Goal: Task Accomplishment & Management: Use online tool/utility

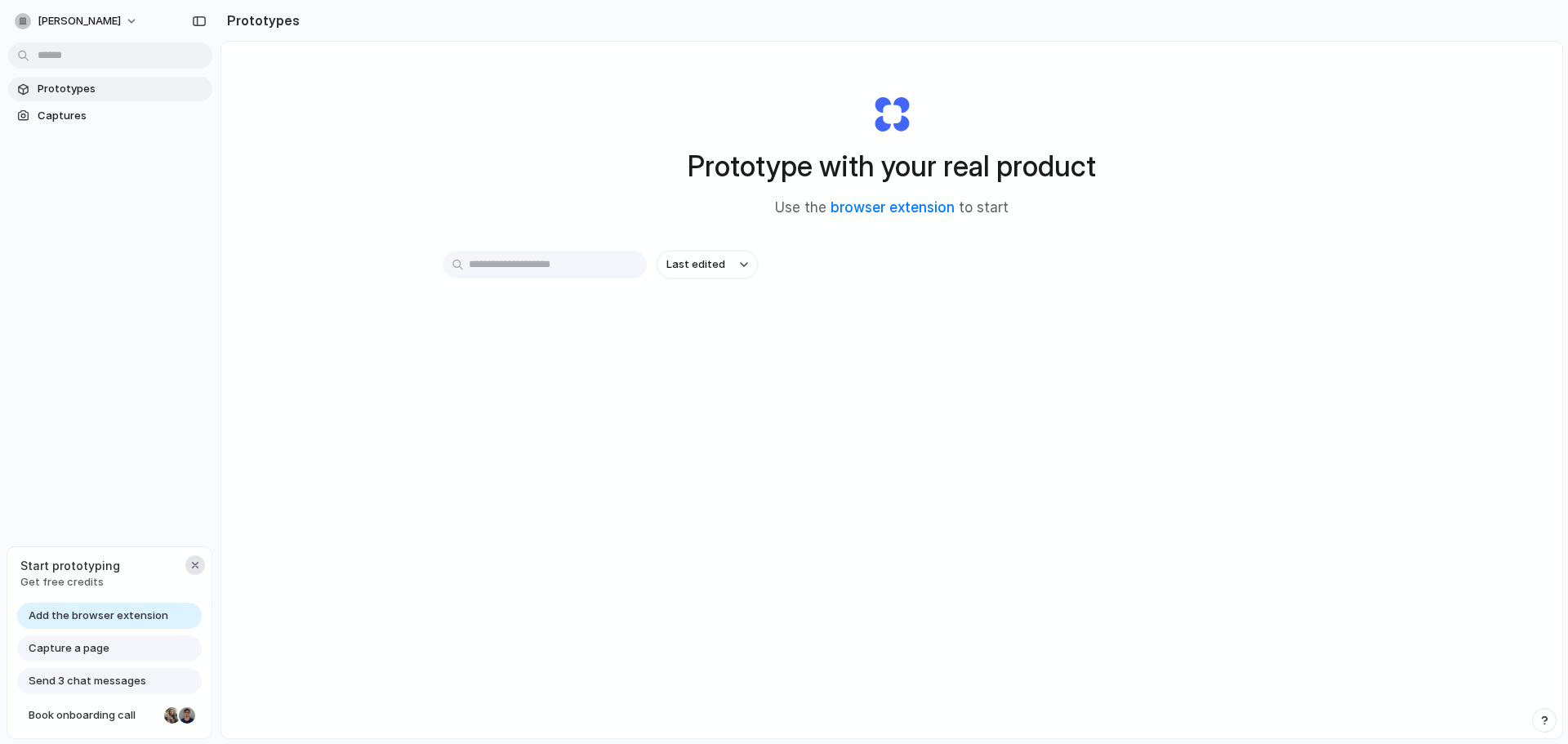
click at [198, 566] on div "button" at bounding box center [195, 565] width 13 height 13
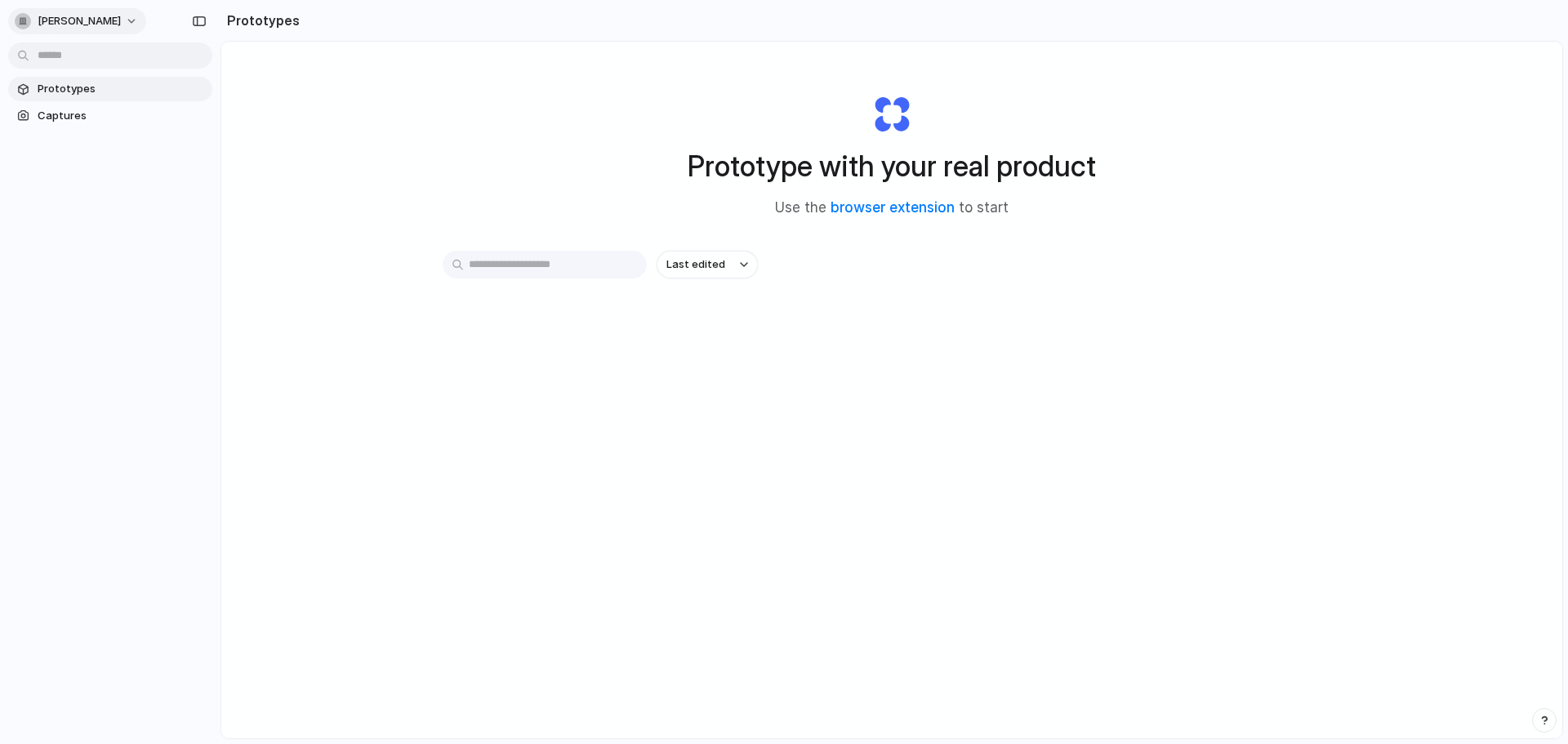
click at [121, 18] on span "[PERSON_NAME]" at bounding box center [79, 21] width 83 height 17
click at [74, 255] on div "Settings Invite members Change theme Sign out" at bounding box center [784, 372] width 1568 height 744
click at [794, 157] on h1 "Prototype with your real product" at bounding box center [892, 166] width 409 height 43
click at [883, 206] on link "browser extension" at bounding box center [892, 207] width 124 height 17
drag, startPoint x: 1023, startPoint y: 272, endPoint x: 902, endPoint y: 266, distance: 121.1
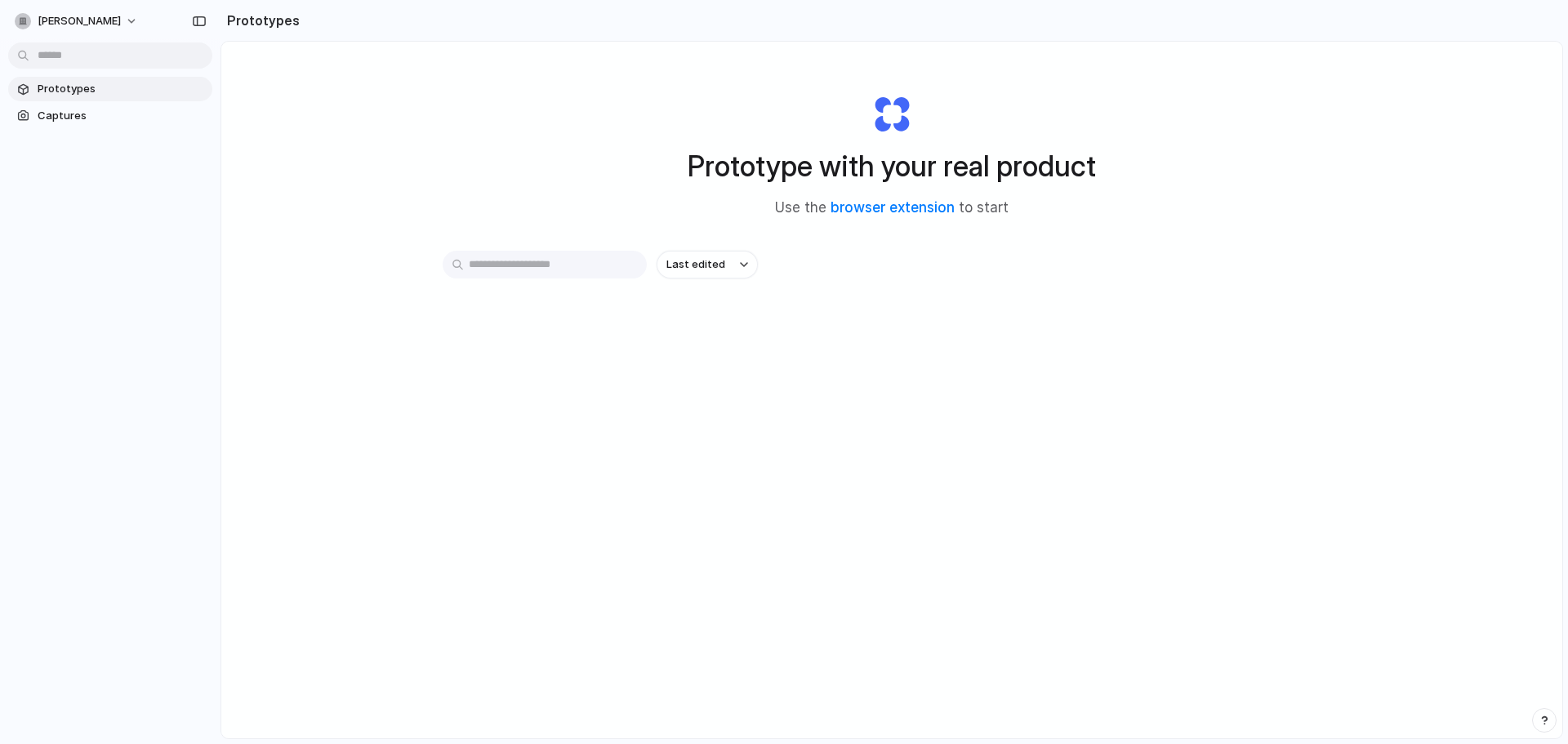
click at [1023, 272] on div "Last edited" at bounding box center [892, 264] width 899 height 28
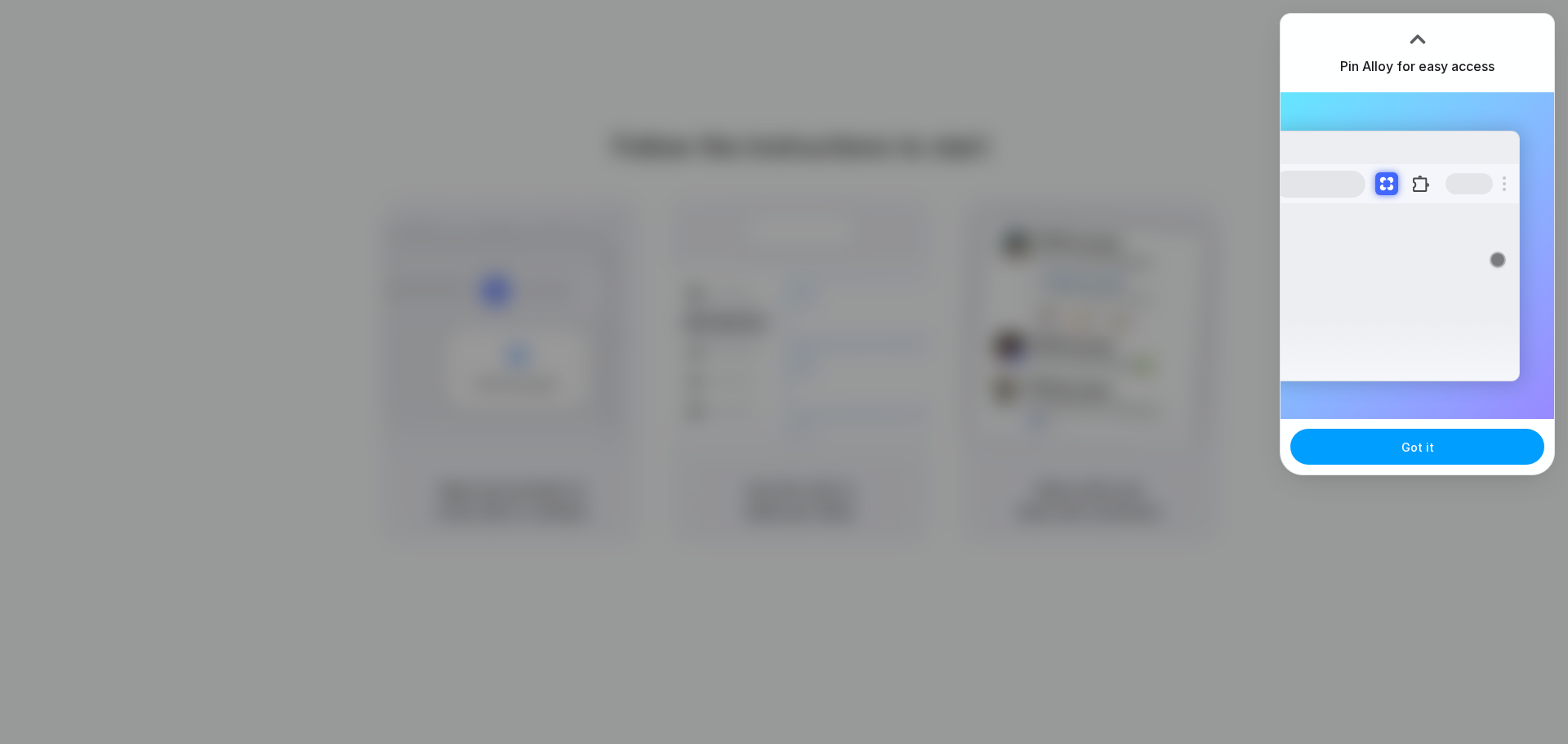
click at [1422, 441] on span "Got it" at bounding box center [1417, 447] width 32 height 17
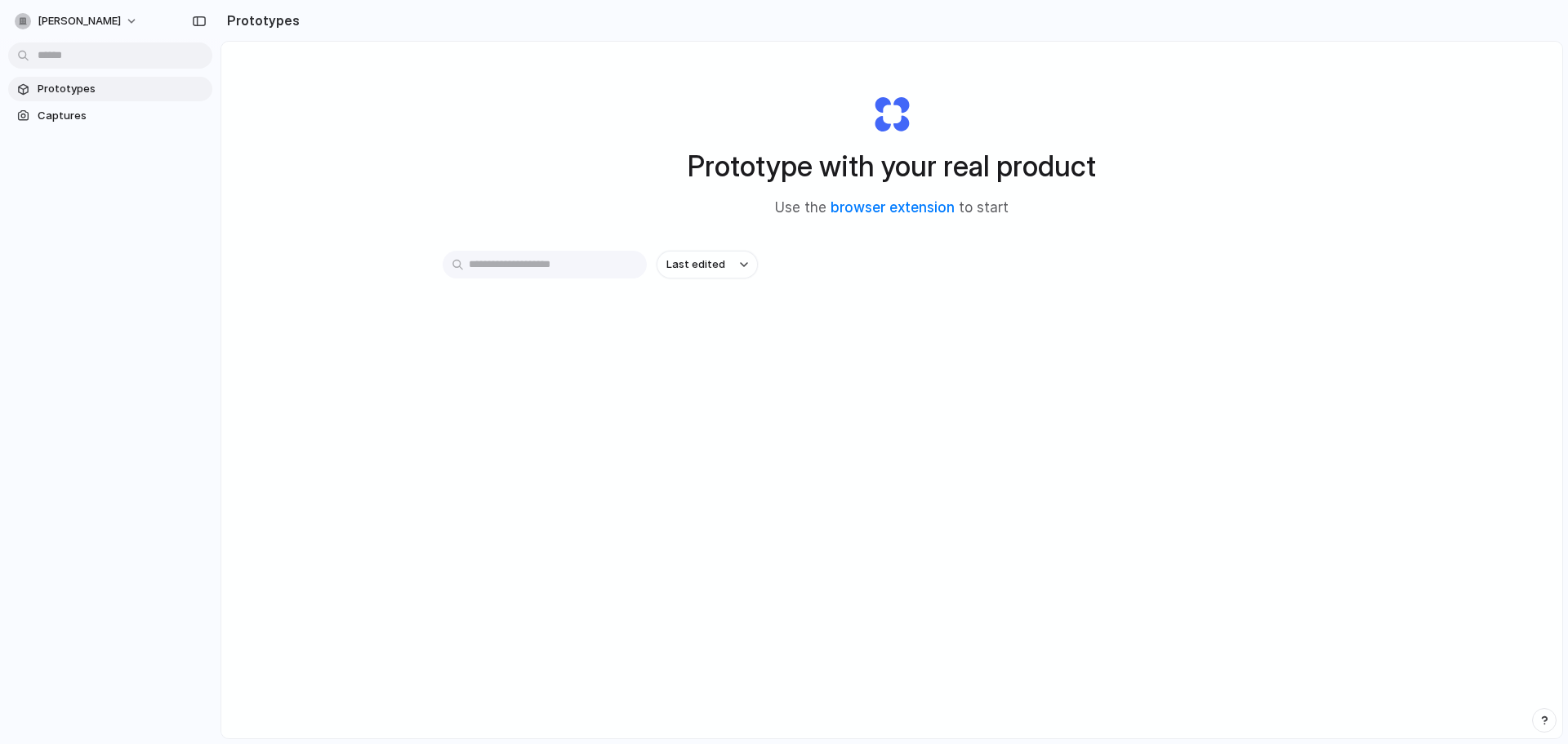
click at [848, 159] on h1 "Prototype with your real product" at bounding box center [892, 166] width 409 height 43
click at [688, 155] on h1 "Prototype with your real product" at bounding box center [892, 166] width 409 height 43
click at [753, 171] on h1 "Prototype with your real product" at bounding box center [892, 166] width 409 height 43
click at [754, 171] on h1 "Prototype with your real product" at bounding box center [892, 166] width 409 height 43
drag, startPoint x: 783, startPoint y: 210, endPoint x: 1028, endPoint y: 198, distance: 245.3
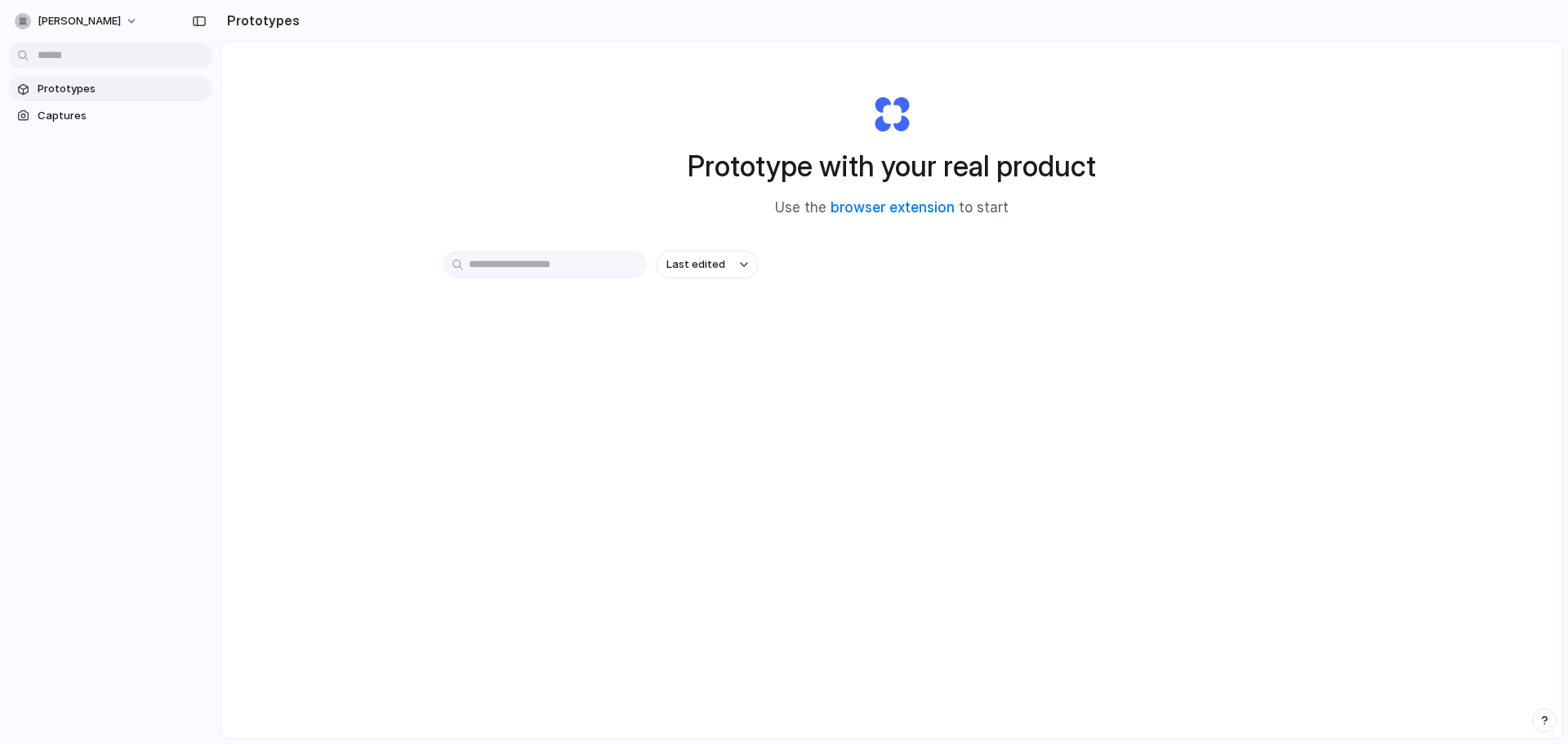
click at [1028, 198] on div "Prototype with your real product Use the browser extension to start" at bounding box center [892, 150] width 654 height 177
click at [987, 203] on span "Use the browser extension to start" at bounding box center [892, 208] width 234 height 21
click at [879, 162] on h1 "Prototype with your real product" at bounding box center [892, 166] width 409 height 43
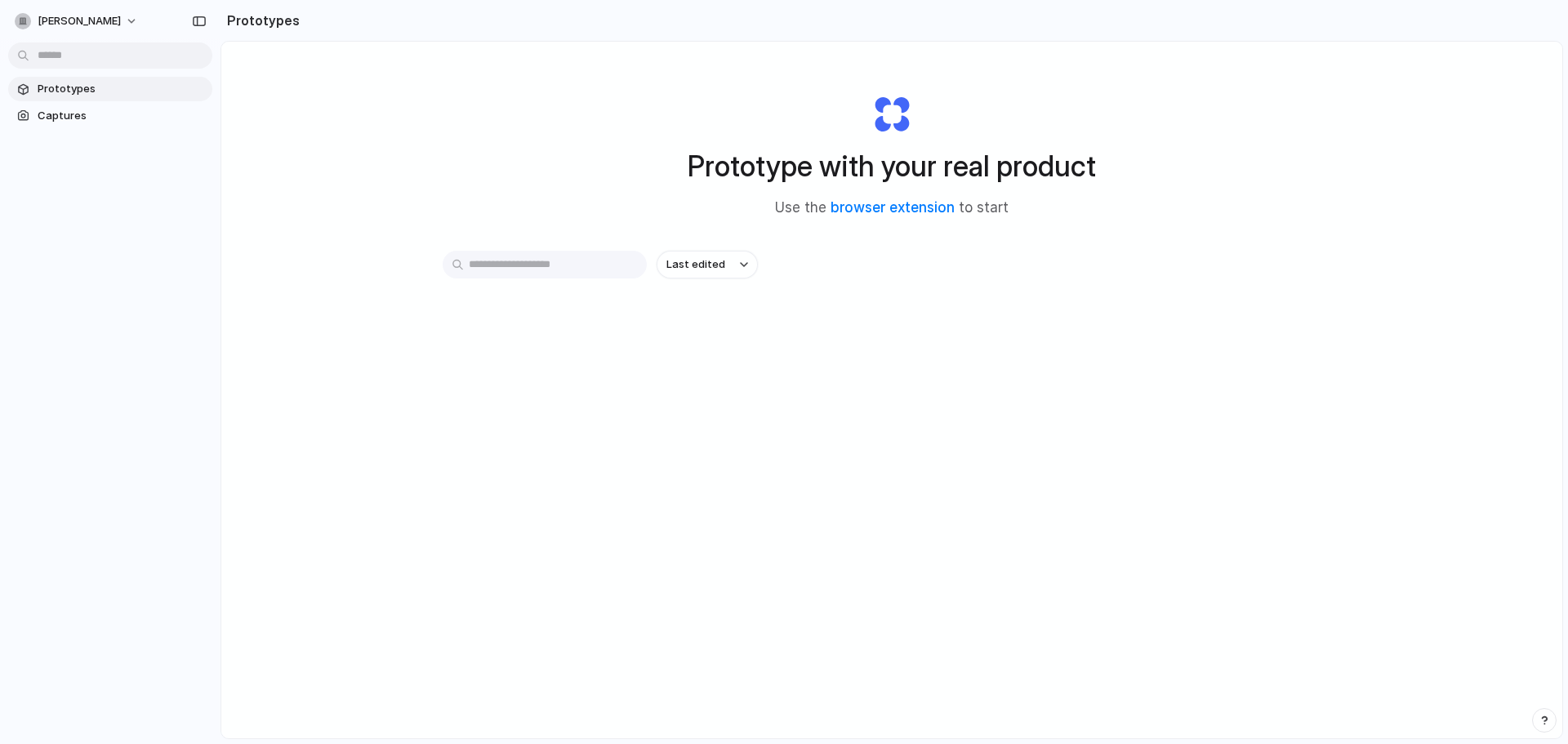
click at [879, 162] on h1 "Prototype with your real product" at bounding box center [892, 166] width 409 height 43
click at [825, 165] on h1 "Prototype with your real product" at bounding box center [892, 166] width 409 height 43
click at [825, 166] on h1 "Prototype with your real product" at bounding box center [892, 166] width 409 height 43
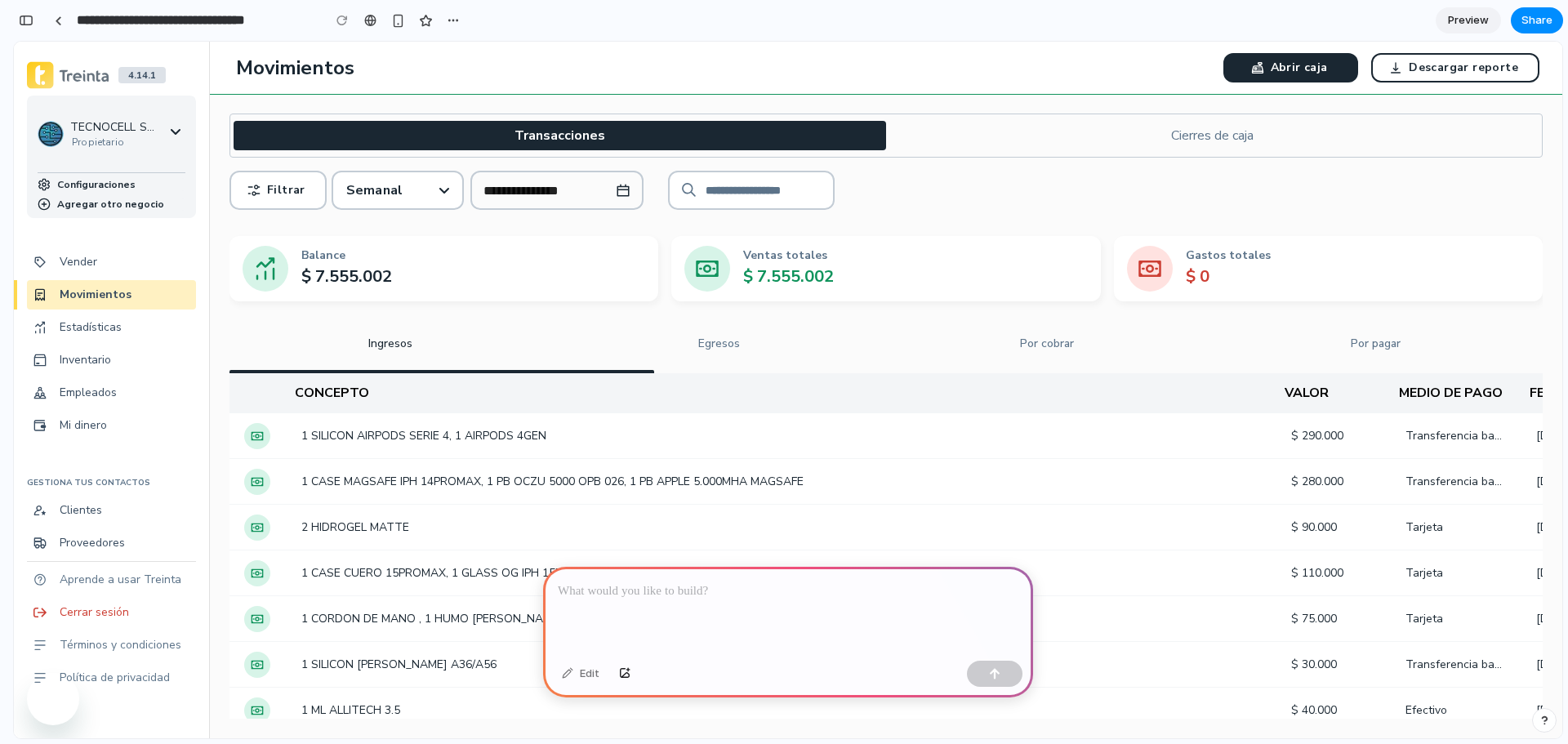
click at [801, 187] on input at bounding box center [763, 191] width 118 height 18
click at [957, 184] on div "**********" at bounding box center [886, 190] width 1313 height 40
click at [678, 600] on div at bounding box center [788, 610] width 490 height 87
click at [946, 194] on div "**********" at bounding box center [886, 190] width 1313 height 40
click at [707, 587] on p at bounding box center [788, 591] width 460 height 19
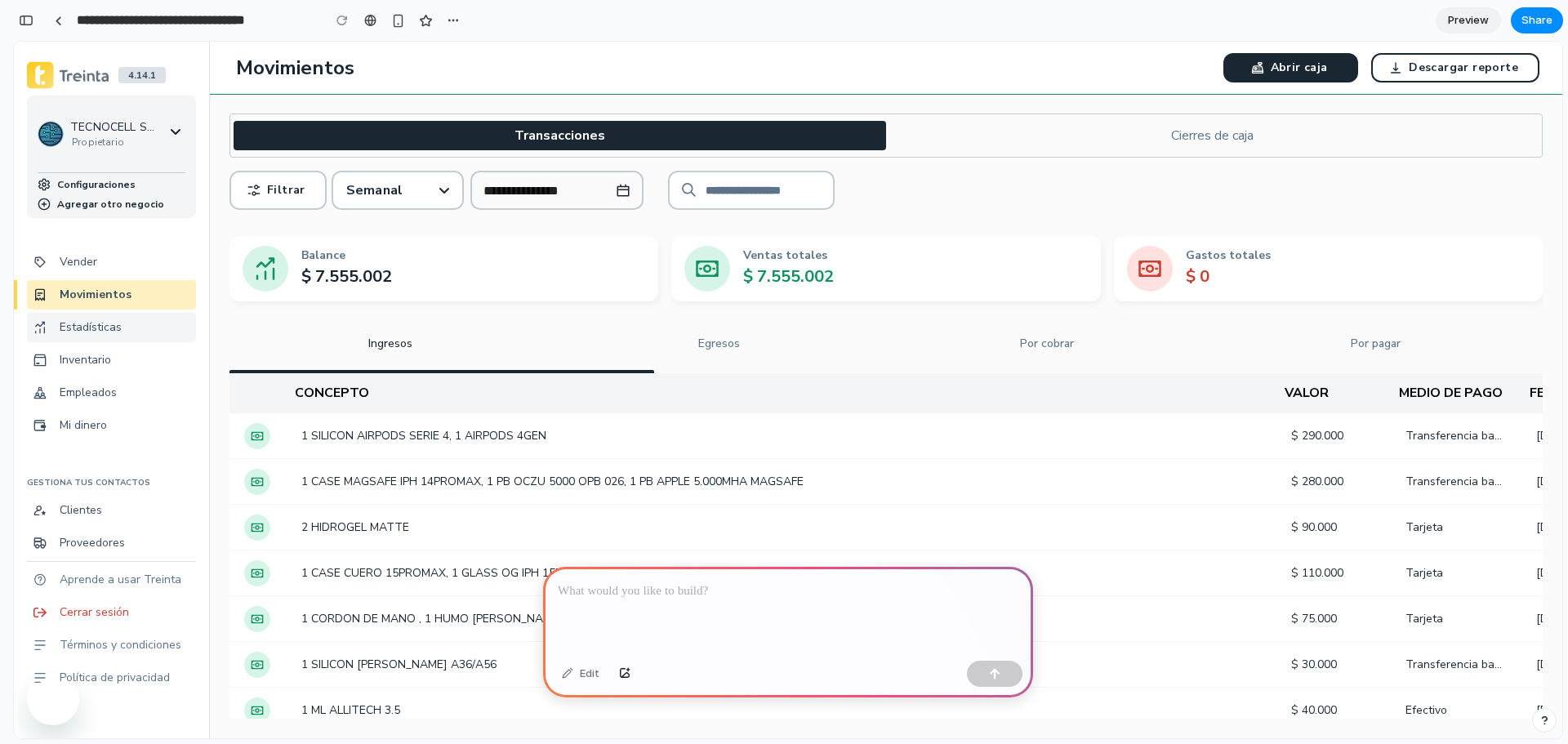
click at [110, 321] on p "Estadísticas" at bounding box center [90, 328] width 62 height 17
click at [740, 360] on button "Egresos" at bounding box center [719, 344] width 322 height 59
click at [401, 192] on div "Semanal" at bounding box center [398, 190] width 129 height 32
click at [969, 190] on div "**********" at bounding box center [886, 190] width 1313 height 40
click at [729, 583] on p at bounding box center [788, 591] width 460 height 19
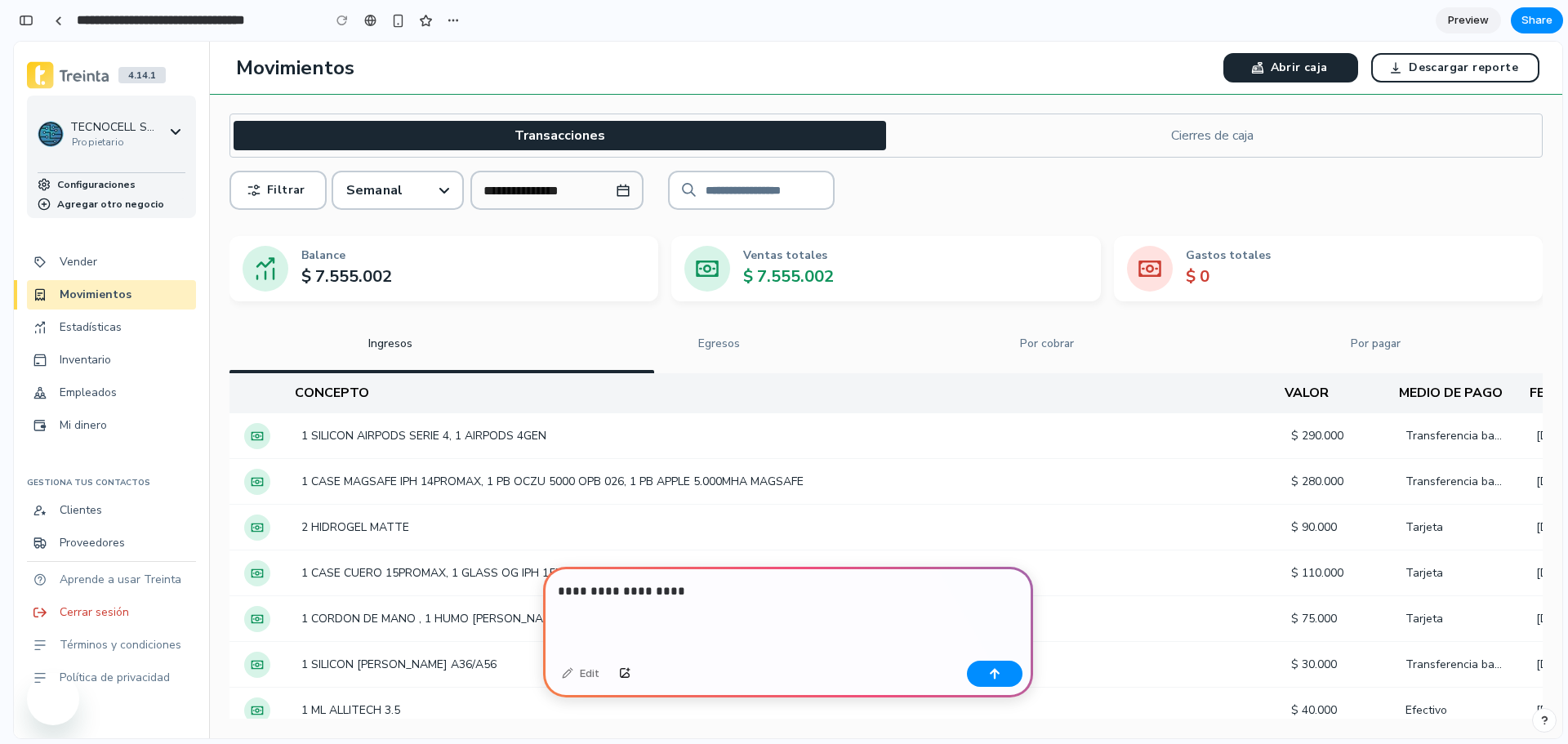
click at [719, 569] on div "**********" at bounding box center [788, 610] width 490 height 87
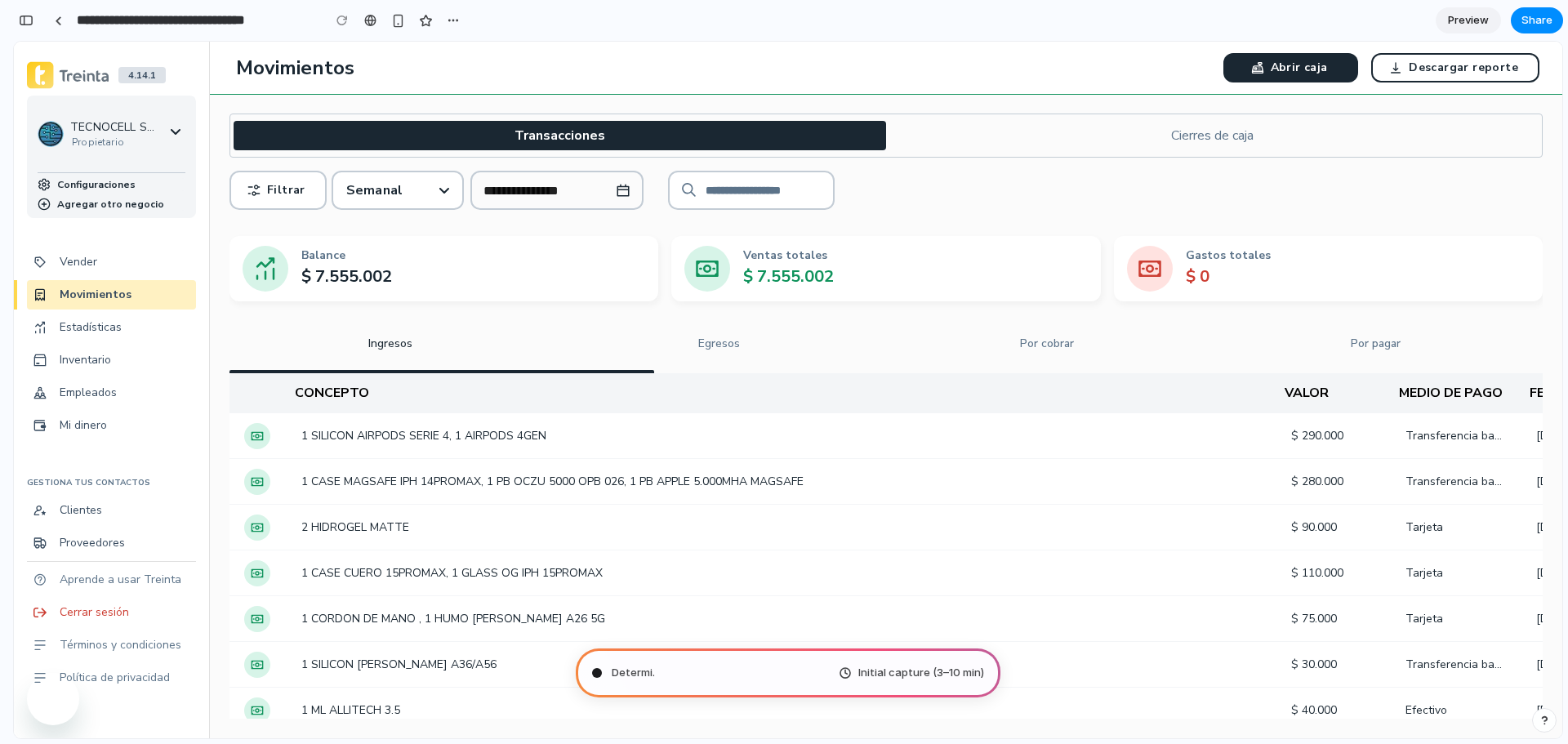
type input "**********"
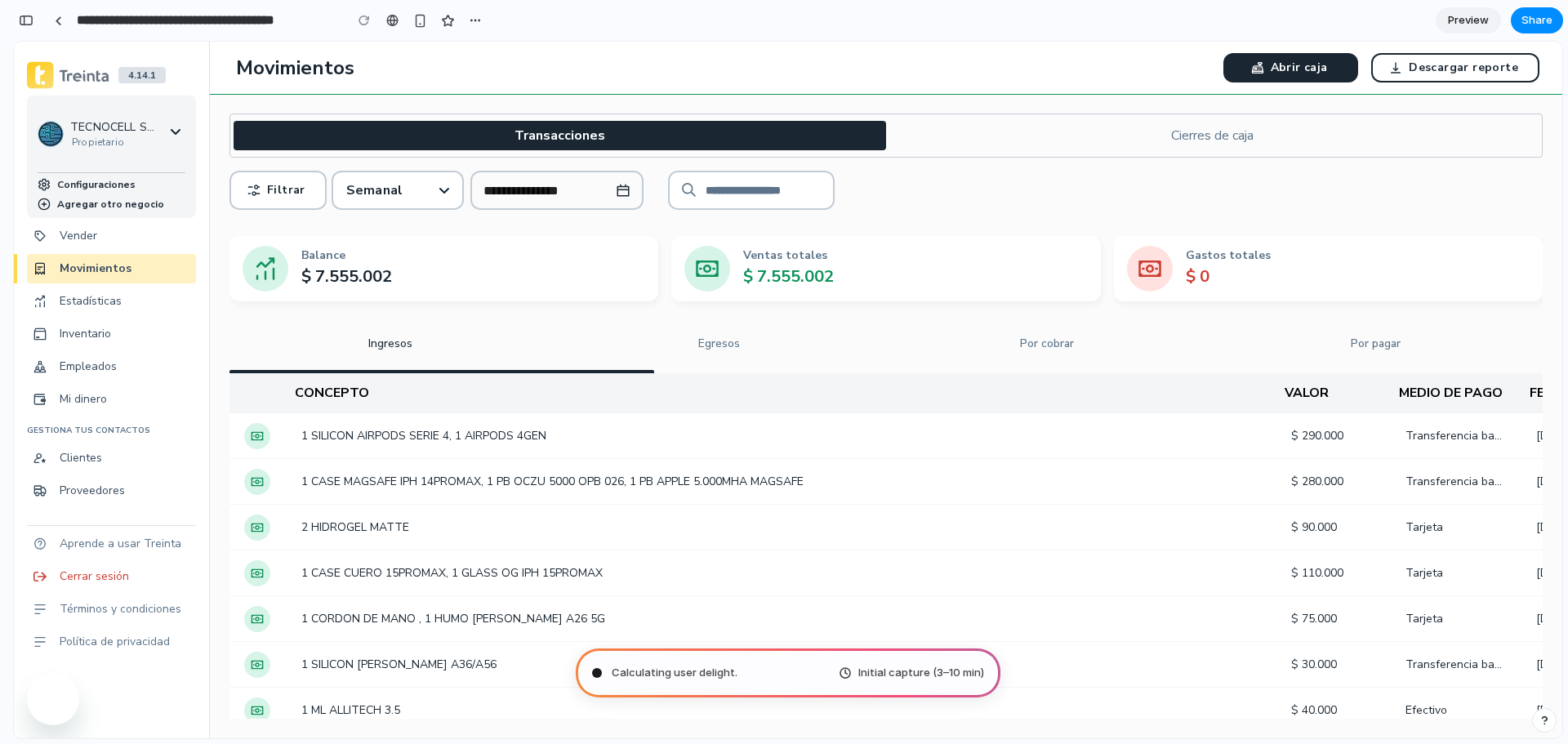
click at [1025, 187] on div "**********" at bounding box center [886, 190] width 1313 height 40
